Goal: Information Seeking & Learning: Check status

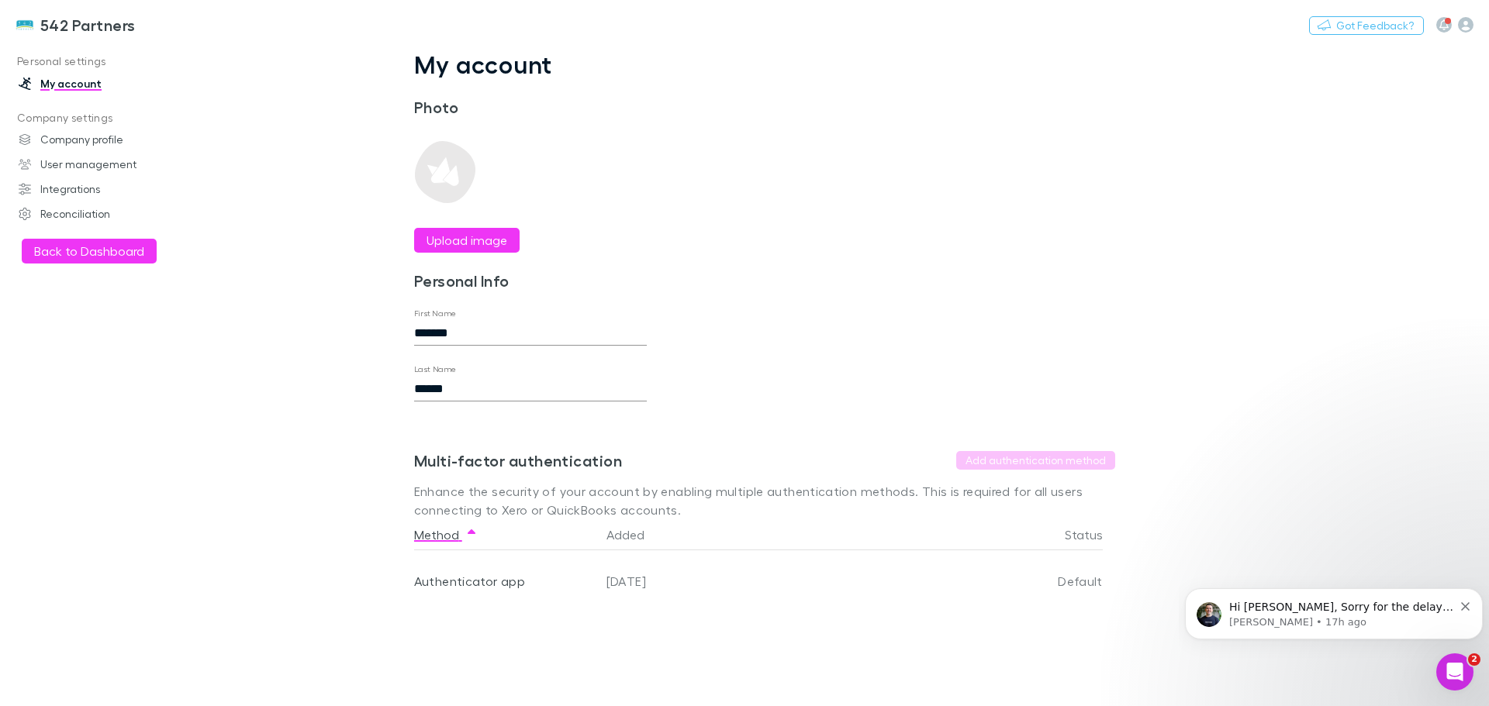
click at [127, 247] on button "Back to Dashboard" at bounding box center [89, 251] width 135 height 25
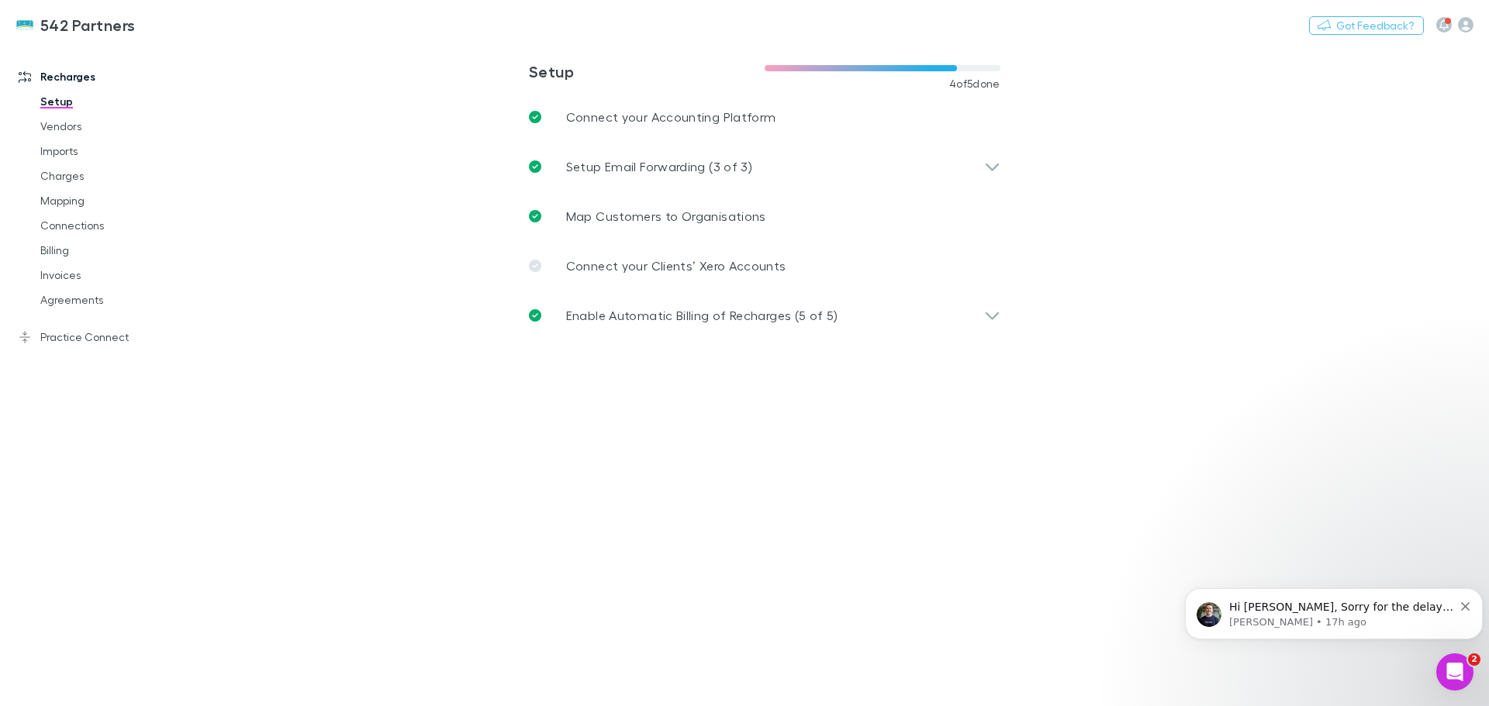
click at [67, 174] on link "Charges" at bounding box center [117, 176] width 185 height 25
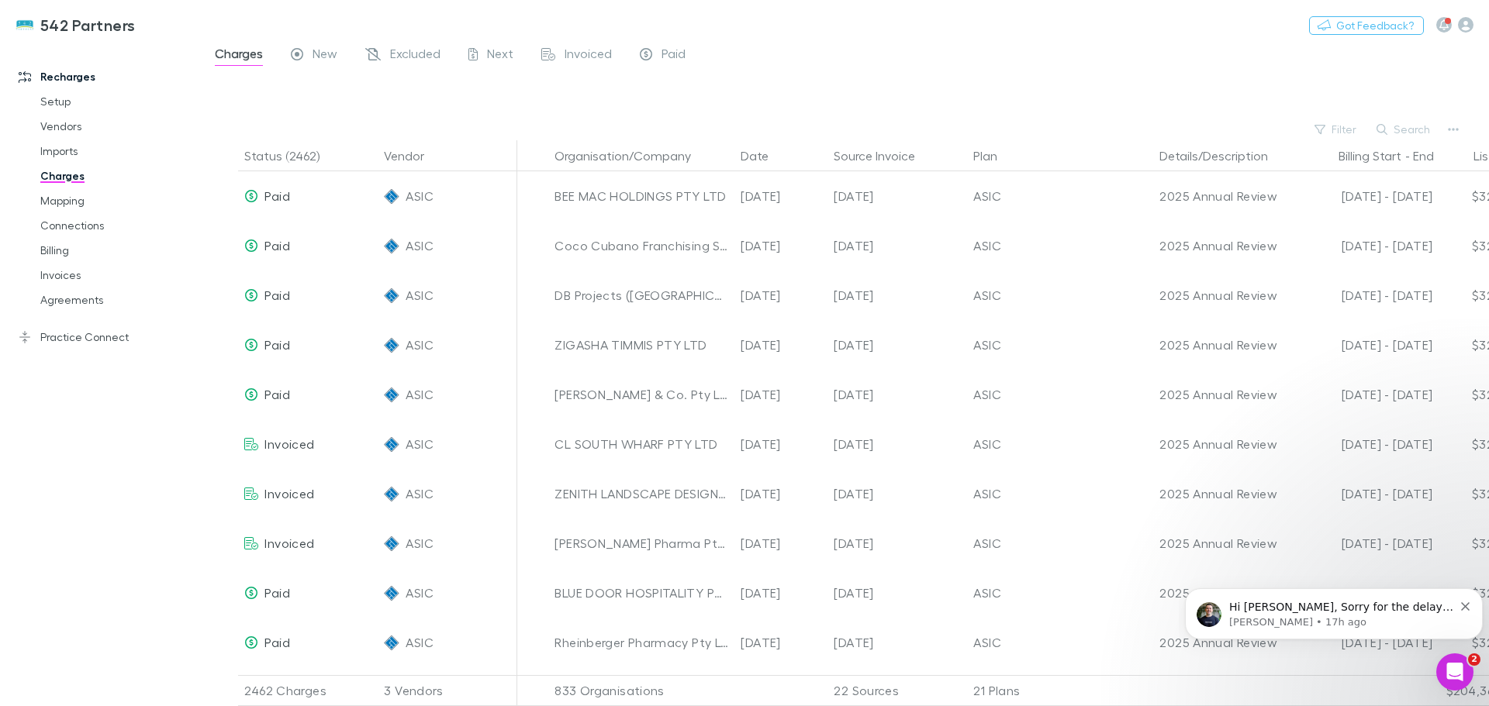
click at [1464, 607] on icon "Dismiss notification" at bounding box center [1465, 606] width 9 height 9
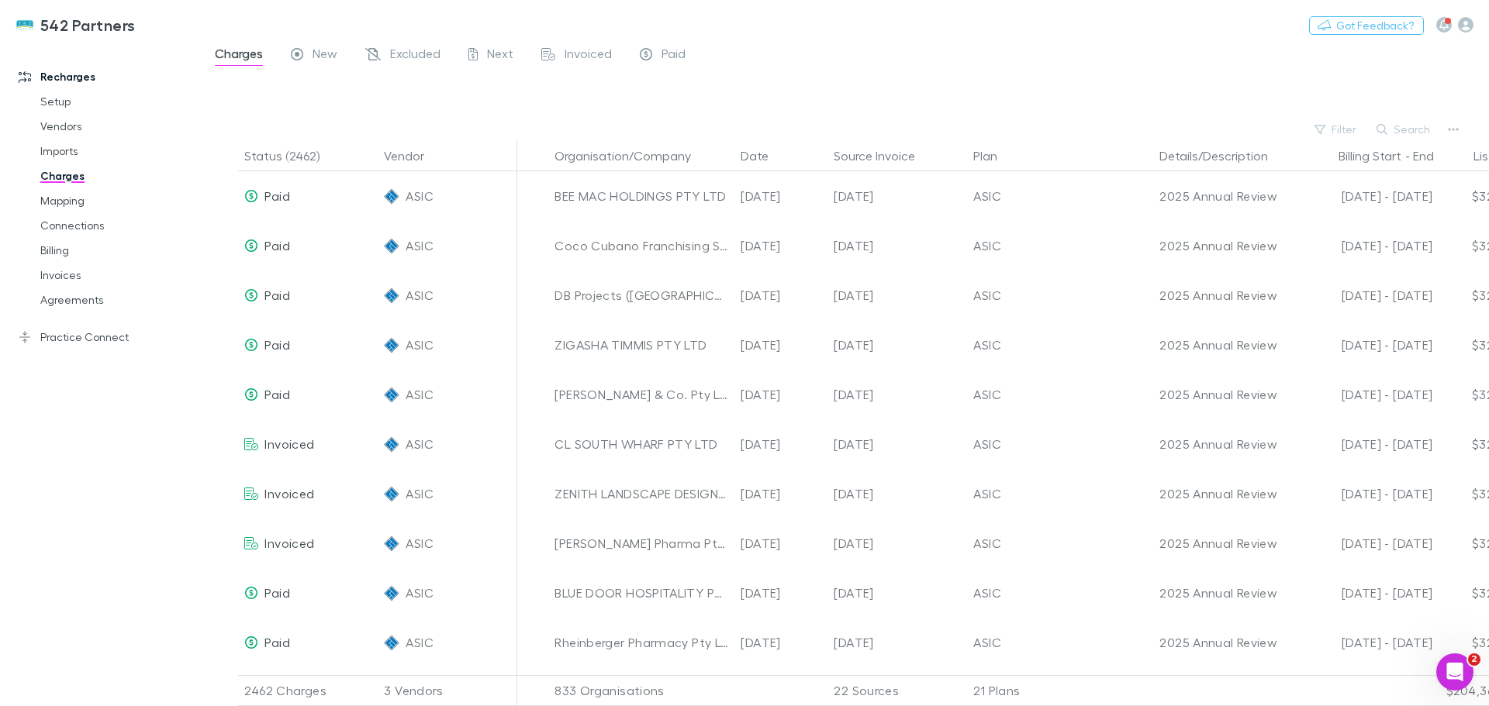
drag, startPoint x: 1405, startPoint y: 127, endPoint x: 1396, endPoint y: 130, distance: 9.8
click at [1406, 127] on button "Search" at bounding box center [1403, 129] width 71 height 19
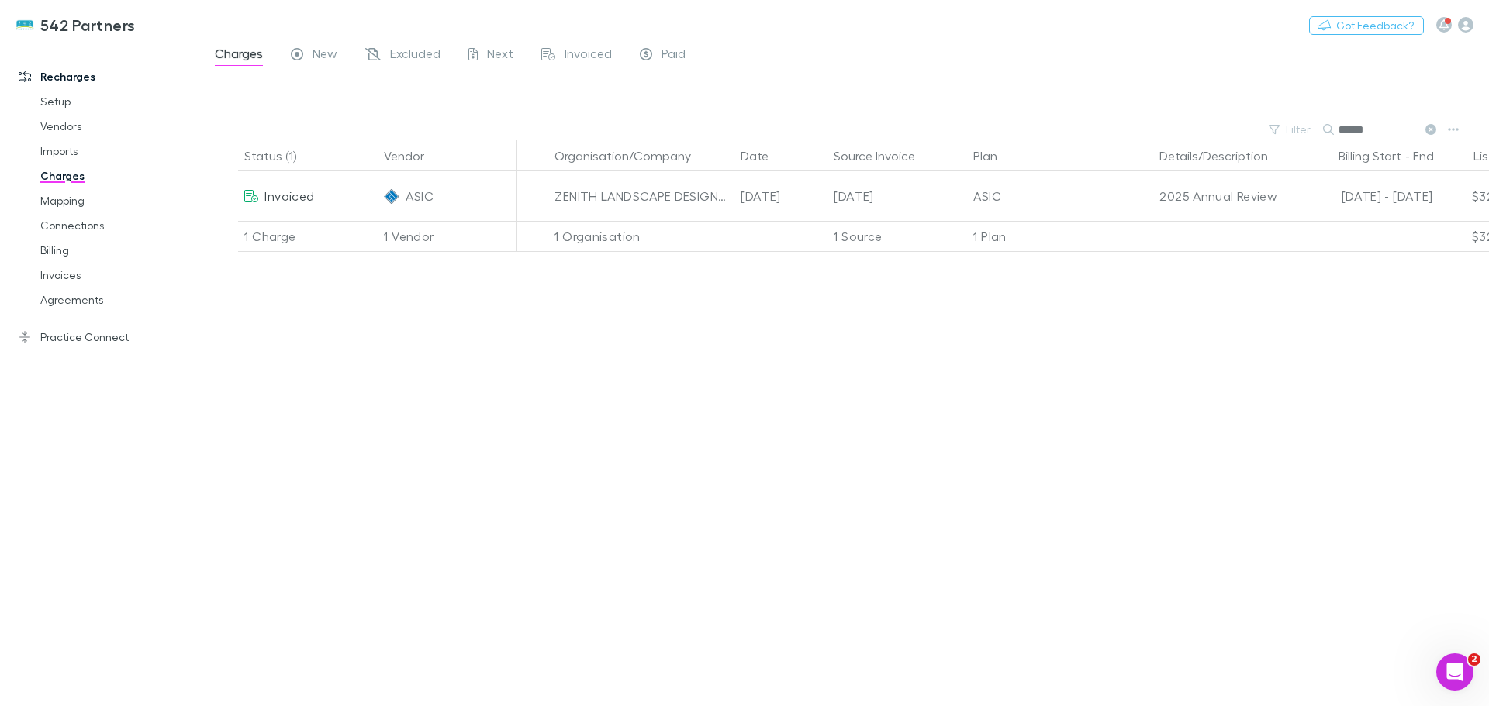
type input "******"
click at [60, 253] on link "Billing" at bounding box center [117, 250] width 185 height 25
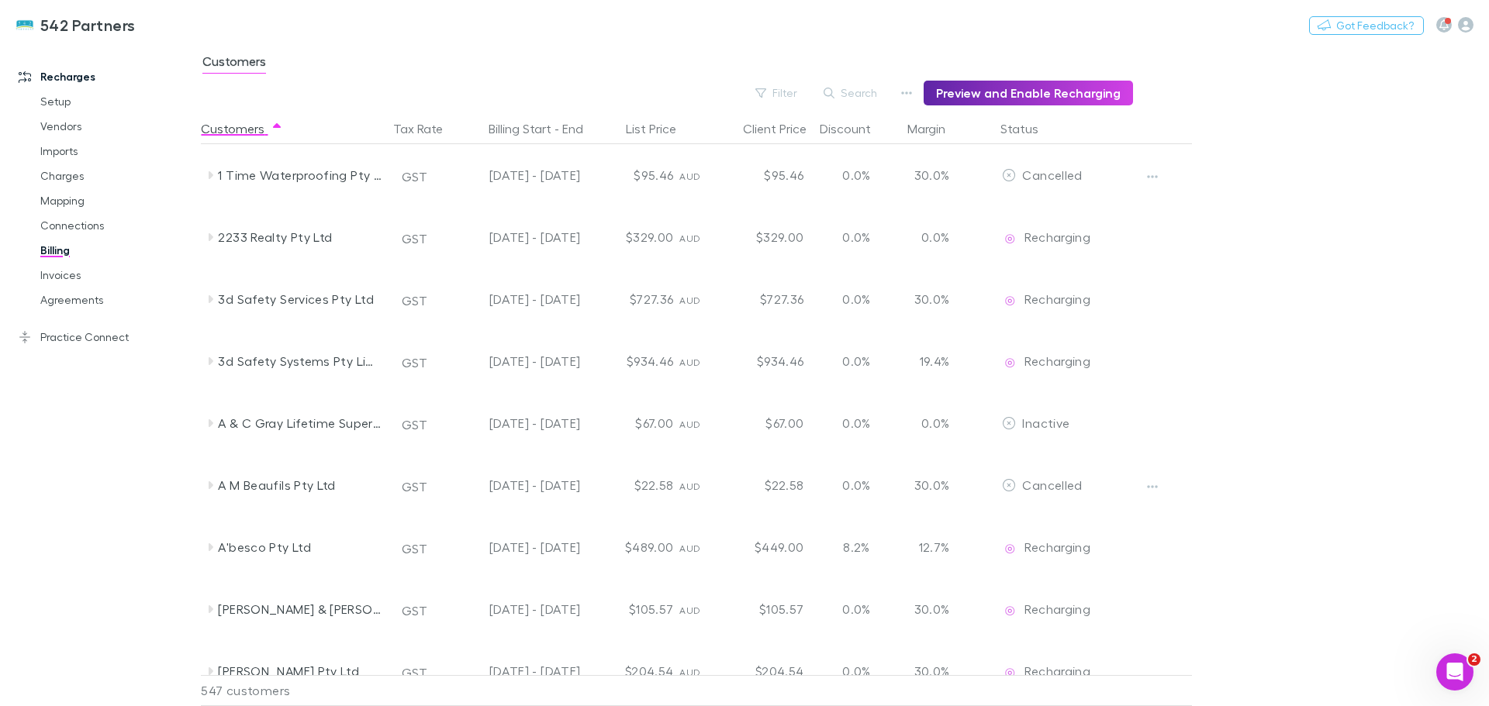
click at [866, 88] on button "Search" at bounding box center [851, 93] width 71 height 19
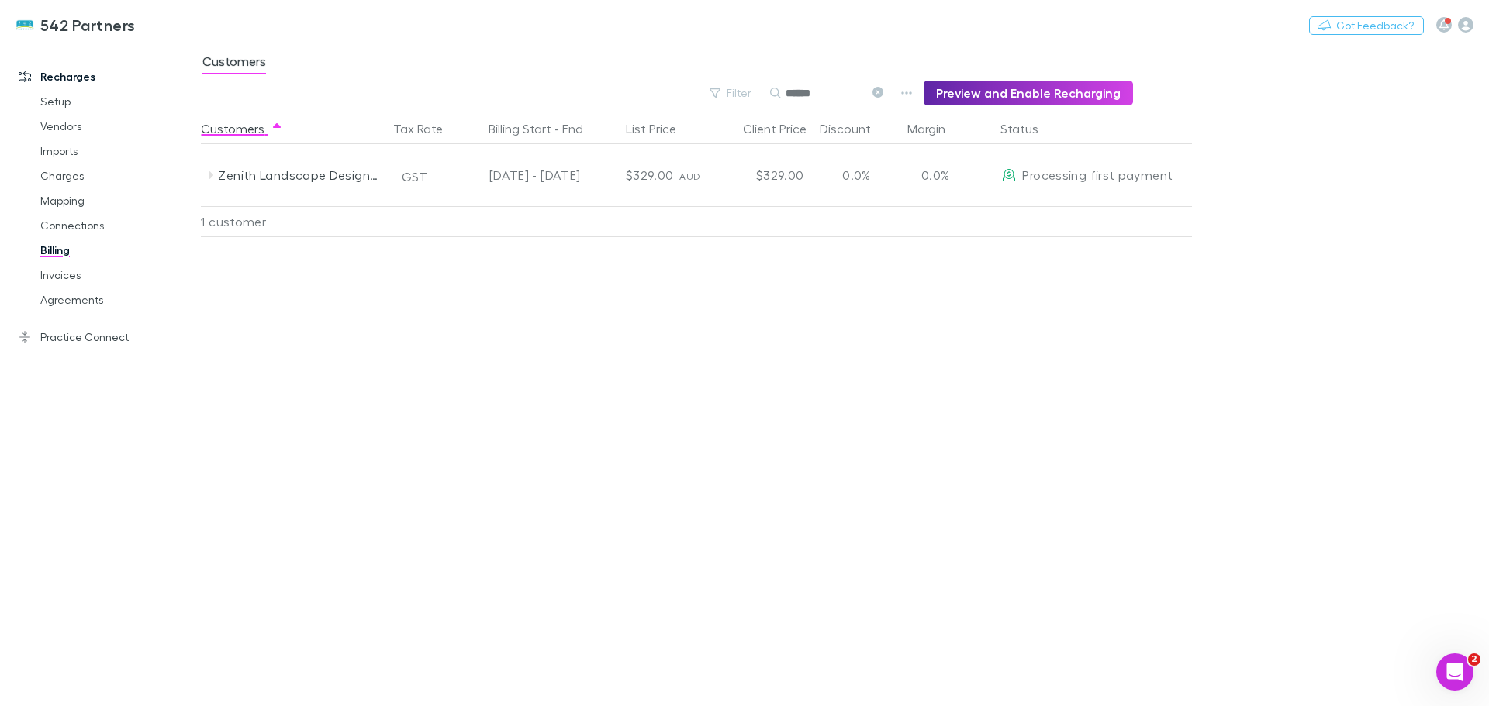
type input "******"
click at [211, 176] on icon at bounding box center [211, 175] width 5 height 8
click at [1146, 173] on div at bounding box center [1164, 175] width 58 height 62
